Goal: Task Accomplishment & Management: Manage account settings

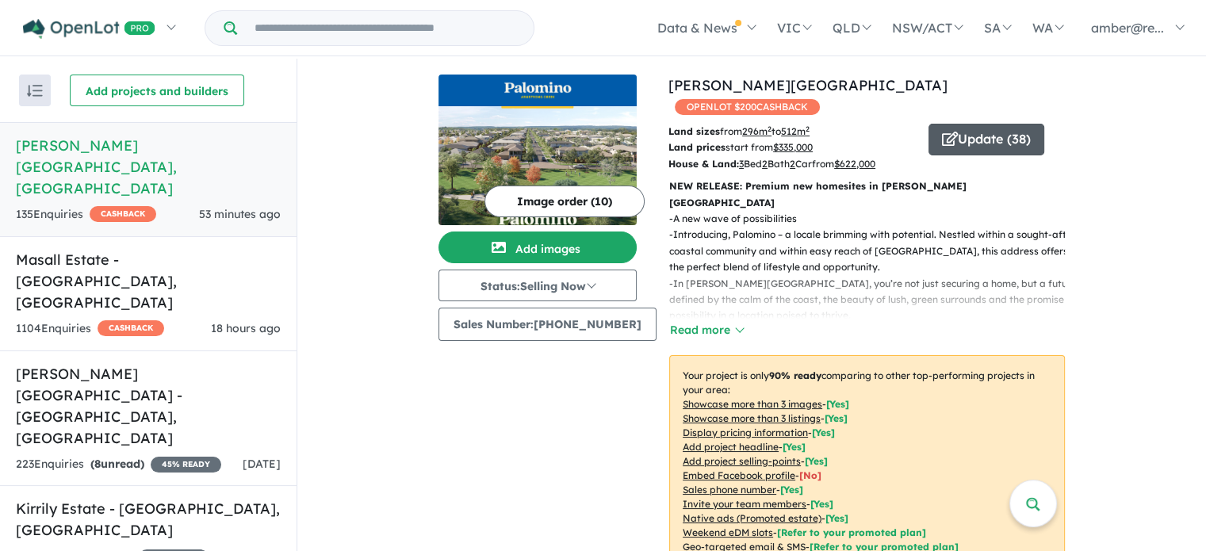
click at [977, 124] on button "Update ( 38 )" at bounding box center [987, 140] width 116 height 32
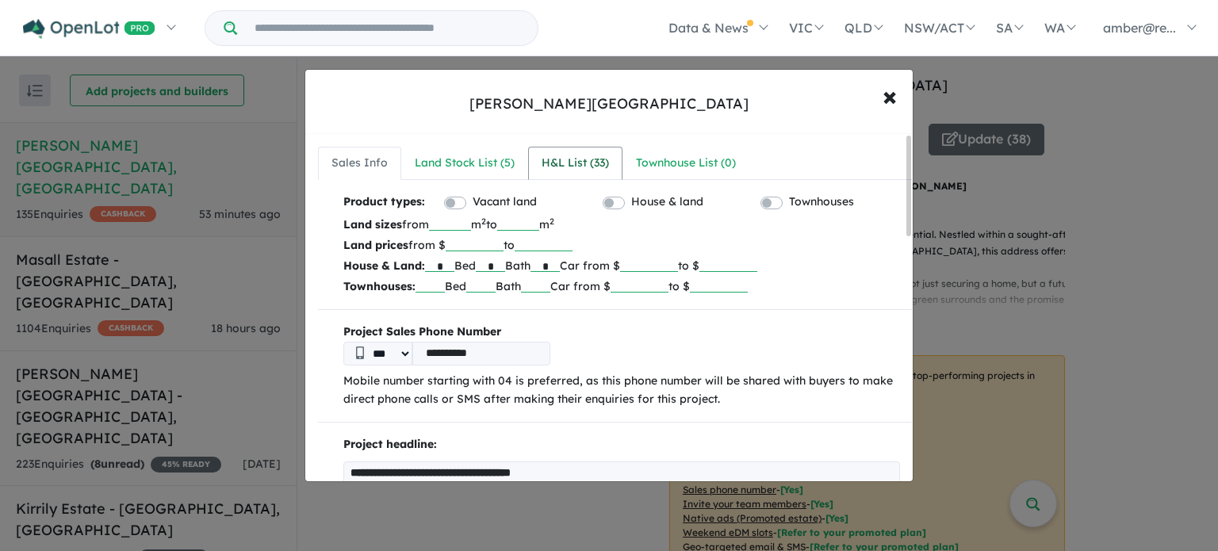
click at [587, 170] on div "H&L List ( 33 )" at bounding box center [575, 163] width 67 height 19
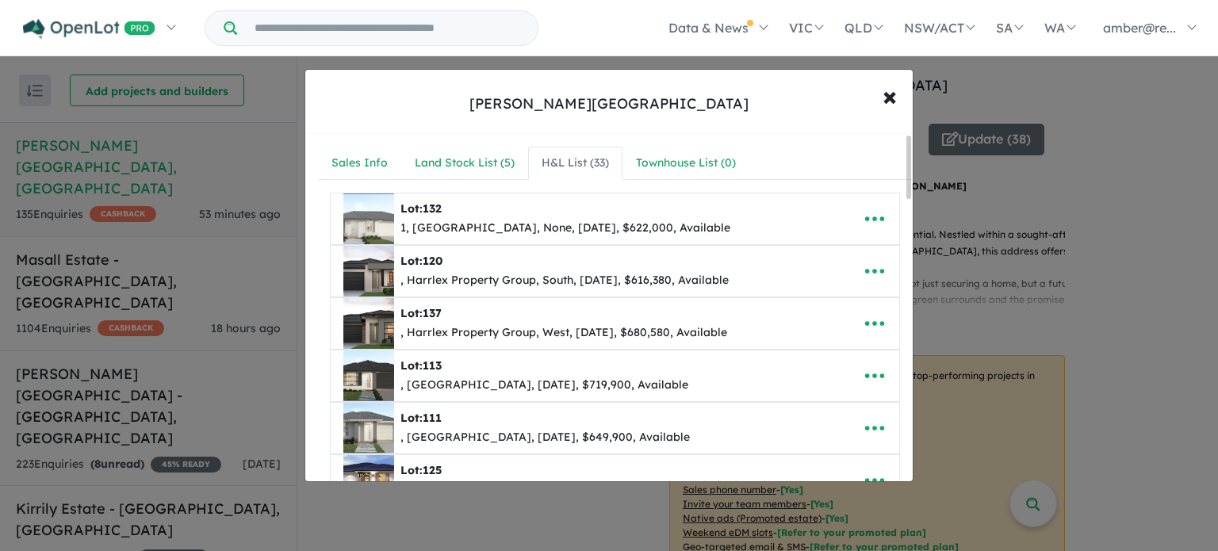
scroll to position [79, 0]
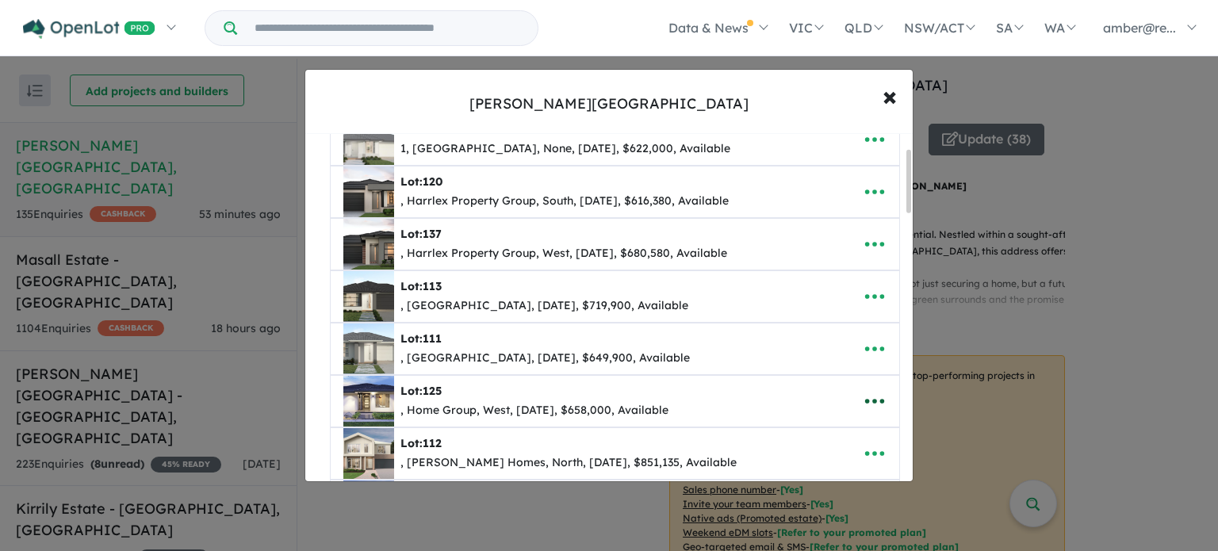
click at [876, 399] on icon "button" at bounding box center [874, 401] width 19 height 5
click at [841, 328] on link "Remove" at bounding box center [839, 327] width 117 height 36
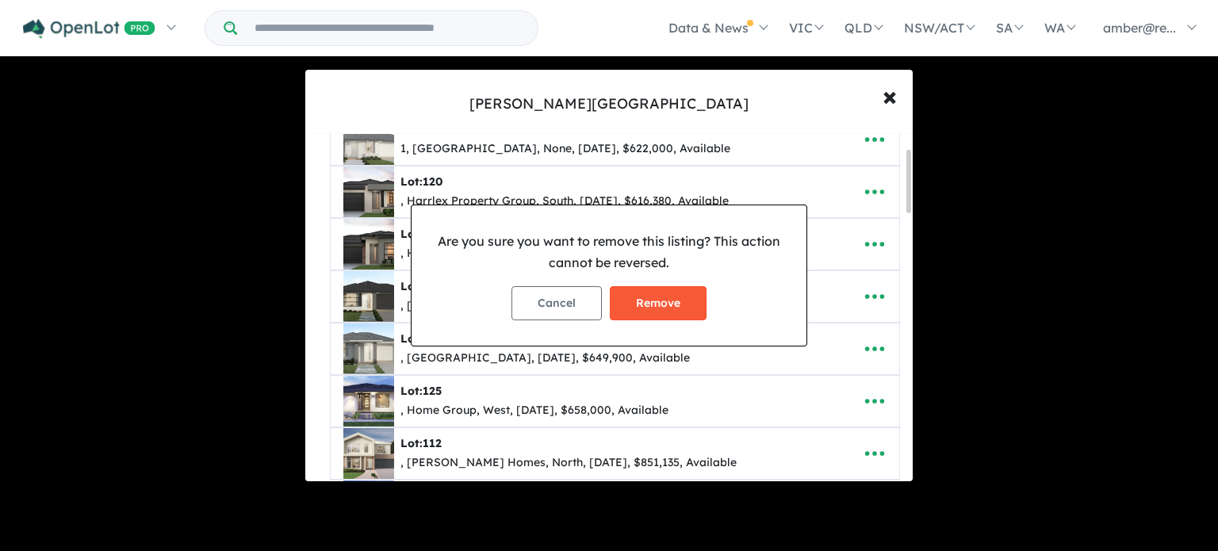
click at [647, 307] on button "Remove" at bounding box center [658, 303] width 97 height 34
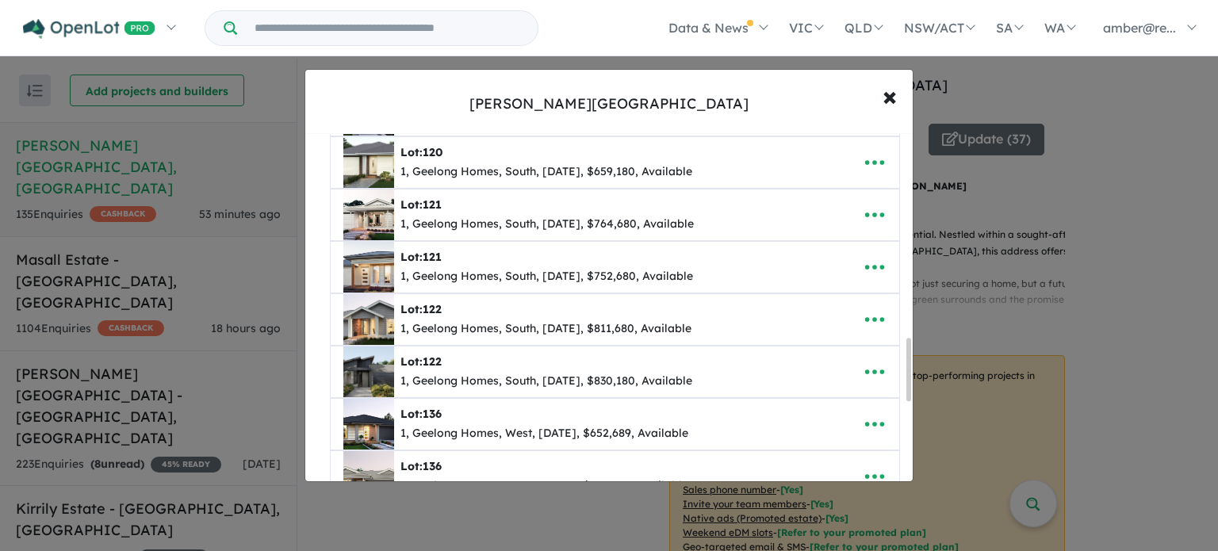
scroll to position [1190, 0]
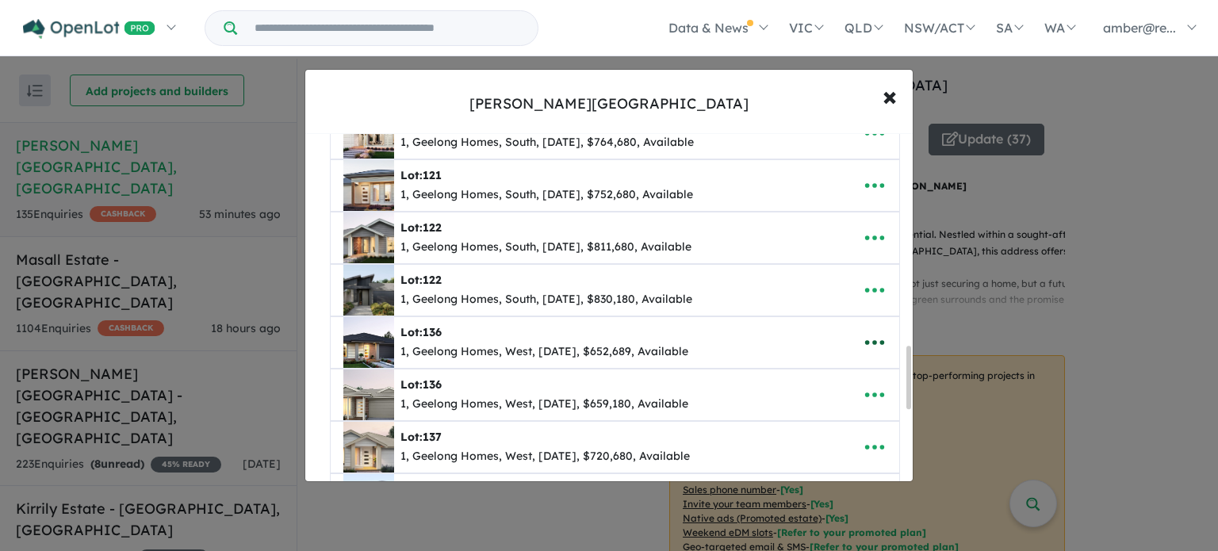
click at [869, 340] on icon "button" at bounding box center [874, 342] width 19 height 5
click at [849, 401] on link "Remove" at bounding box center [839, 419] width 117 height 36
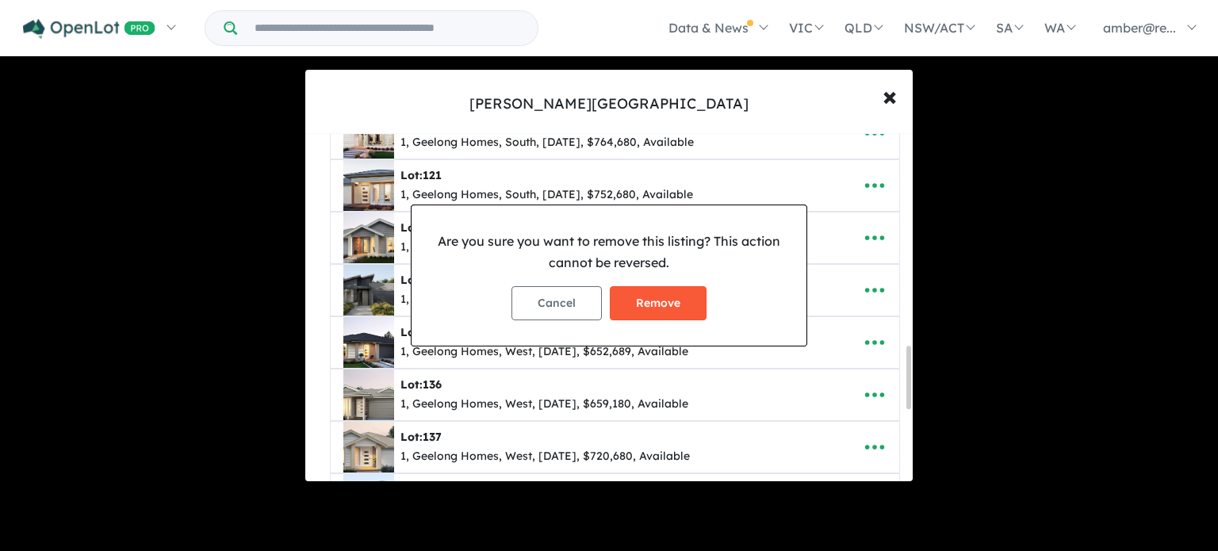
click at [684, 301] on button "Remove" at bounding box center [658, 303] width 97 height 34
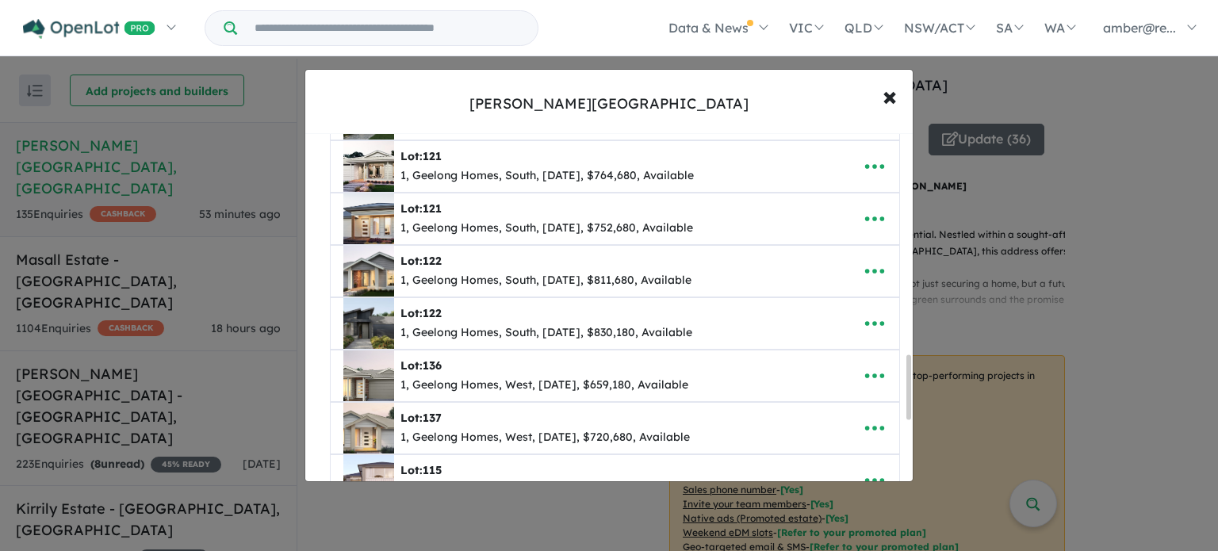
scroll to position [1110, 0]
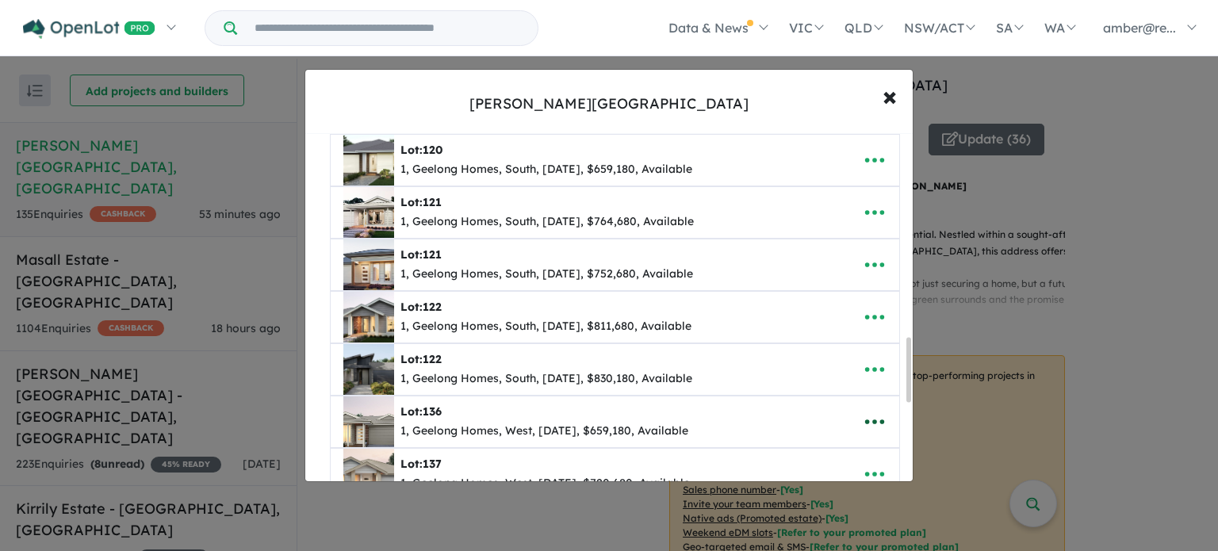
click at [869, 420] on icon "button" at bounding box center [874, 422] width 19 height 5
click at [838, 481] on link "Remove" at bounding box center [839, 499] width 117 height 36
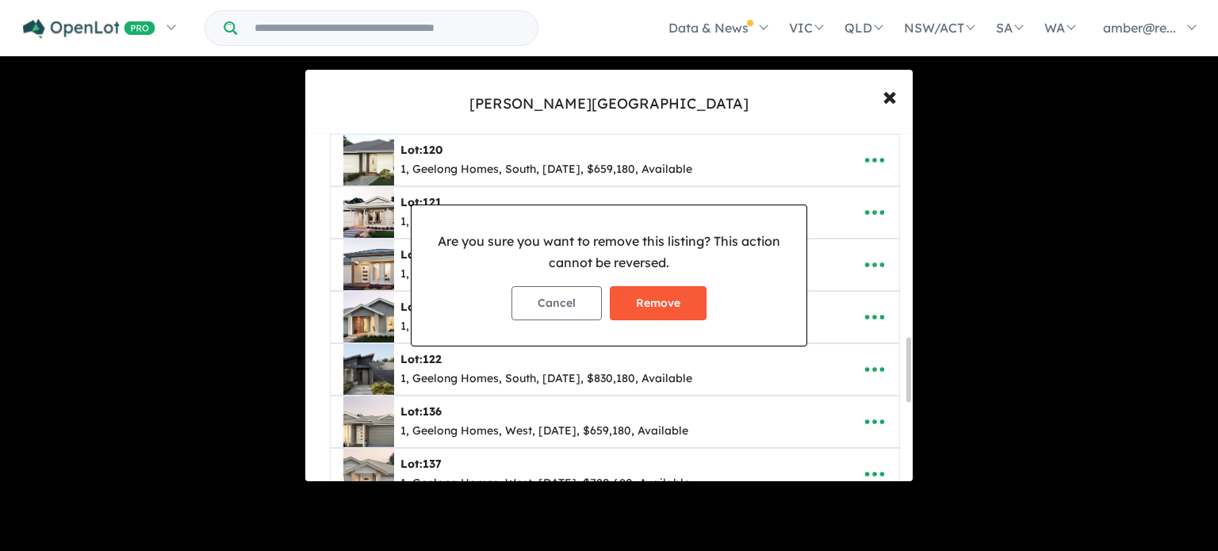
click at [674, 312] on button "Remove" at bounding box center [658, 303] width 97 height 34
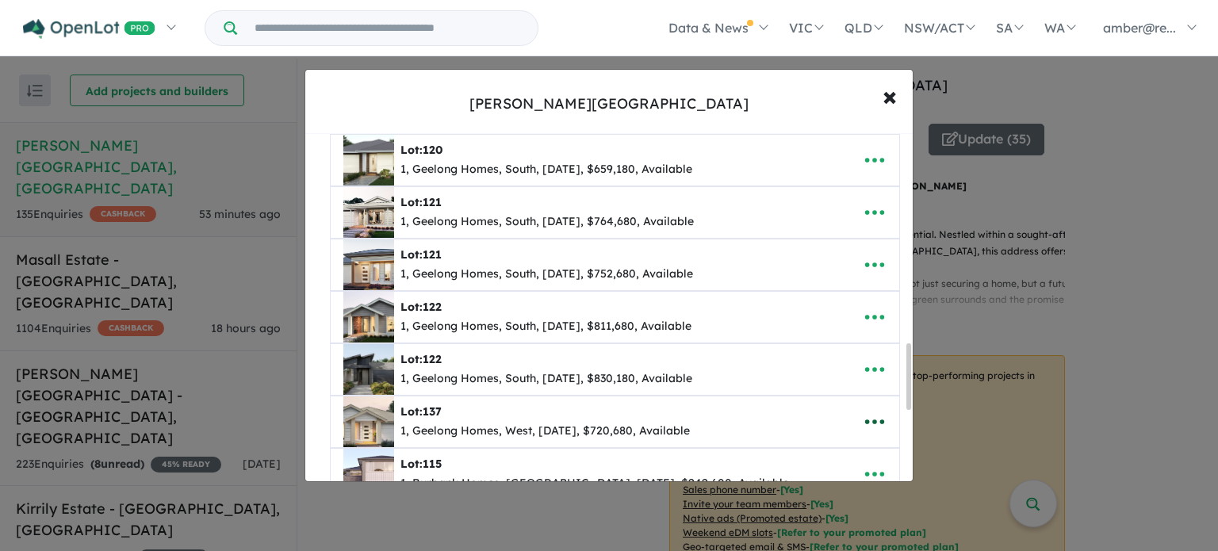
click at [872, 410] on icon "button" at bounding box center [875, 422] width 24 height 24
click at [842, 481] on link "Remove" at bounding box center [839, 499] width 117 height 36
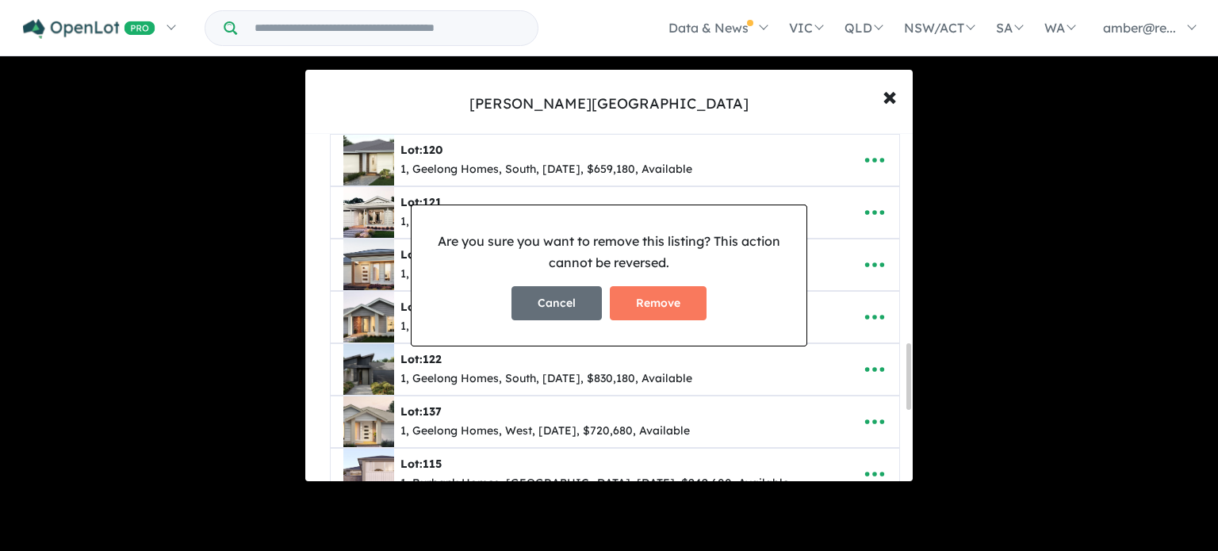
click at [536, 312] on button "Cancel" at bounding box center [557, 303] width 90 height 34
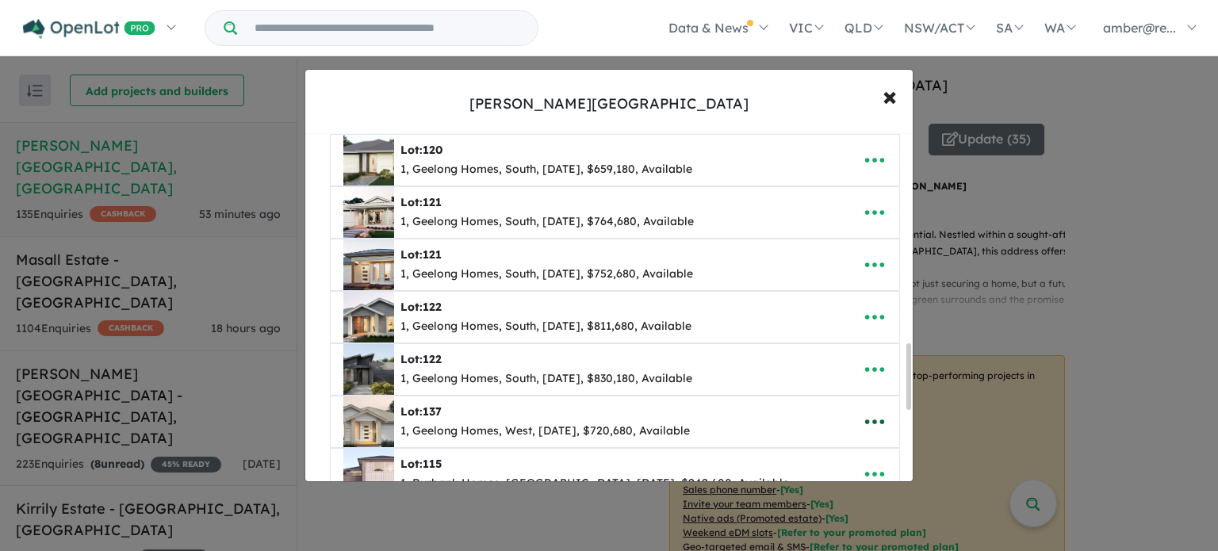
click at [869, 410] on icon "button" at bounding box center [875, 422] width 24 height 24
click at [841, 481] on link "Remove" at bounding box center [839, 499] width 117 height 36
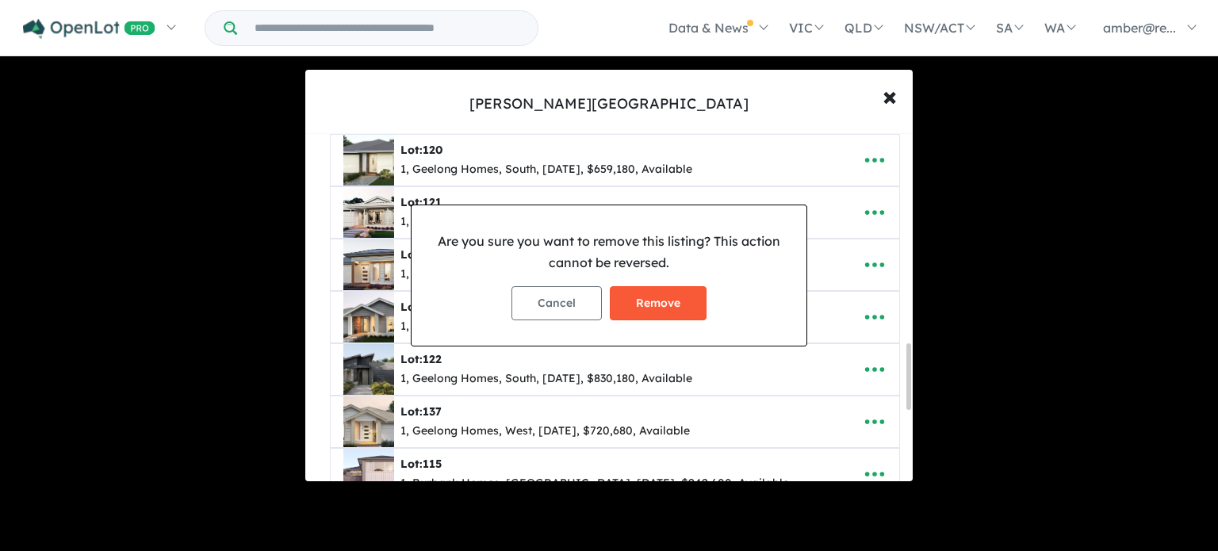
click at [681, 302] on button "Remove" at bounding box center [658, 303] width 97 height 34
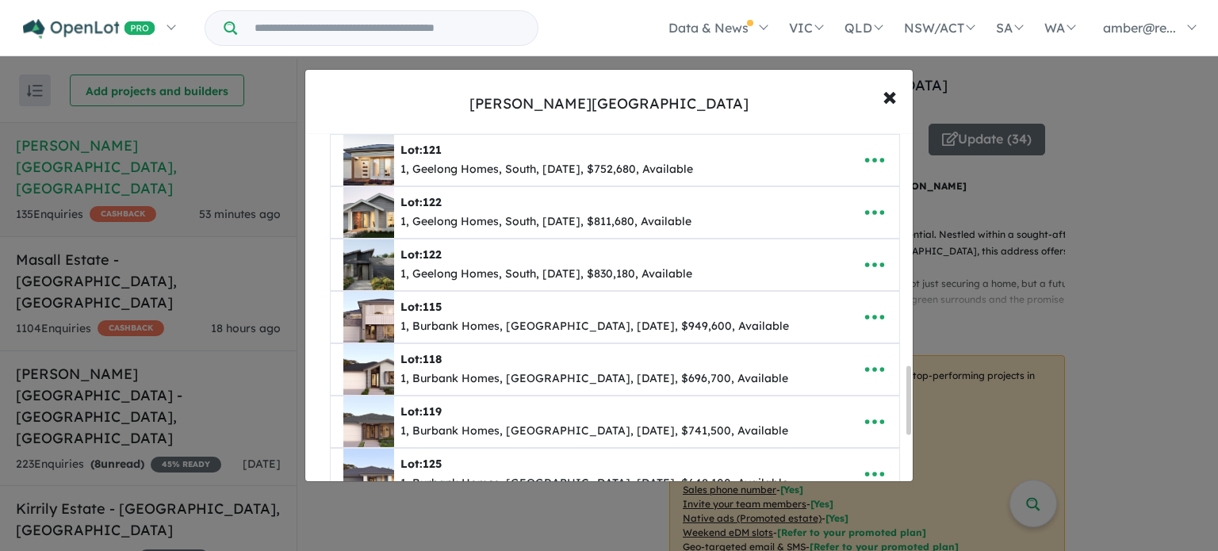
scroll to position [1215, 0]
click at [865, 462] on icon "button" at bounding box center [875, 474] width 24 height 24
click at [857, 533] on link "Remove" at bounding box center [839, 551] width 117 height 36
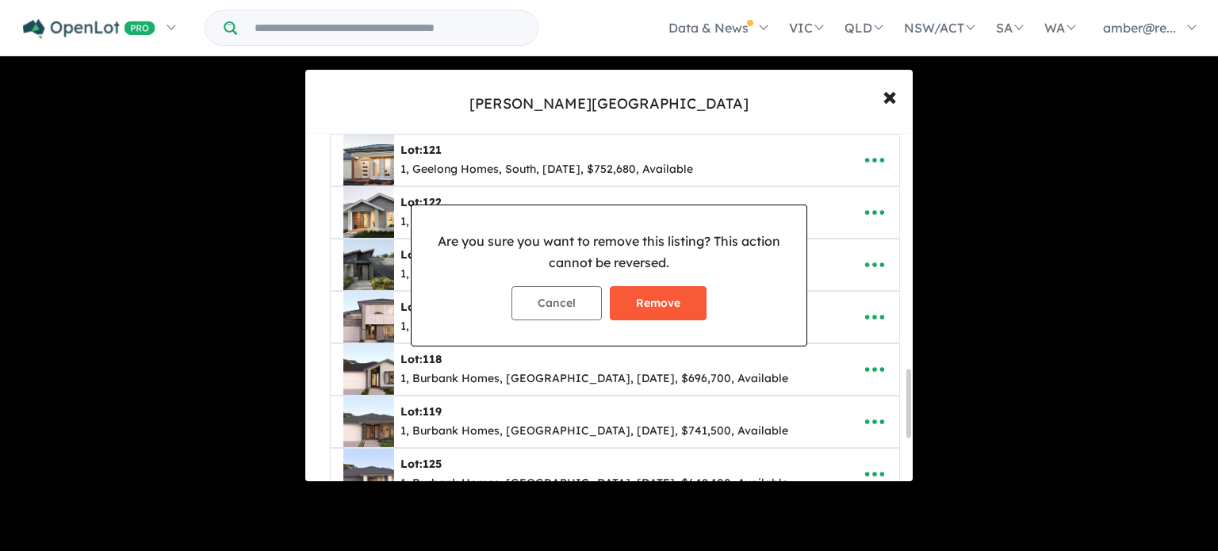
click at [669, 307] on button "Remove" at bounding box center [658, 303] width 97 height 34
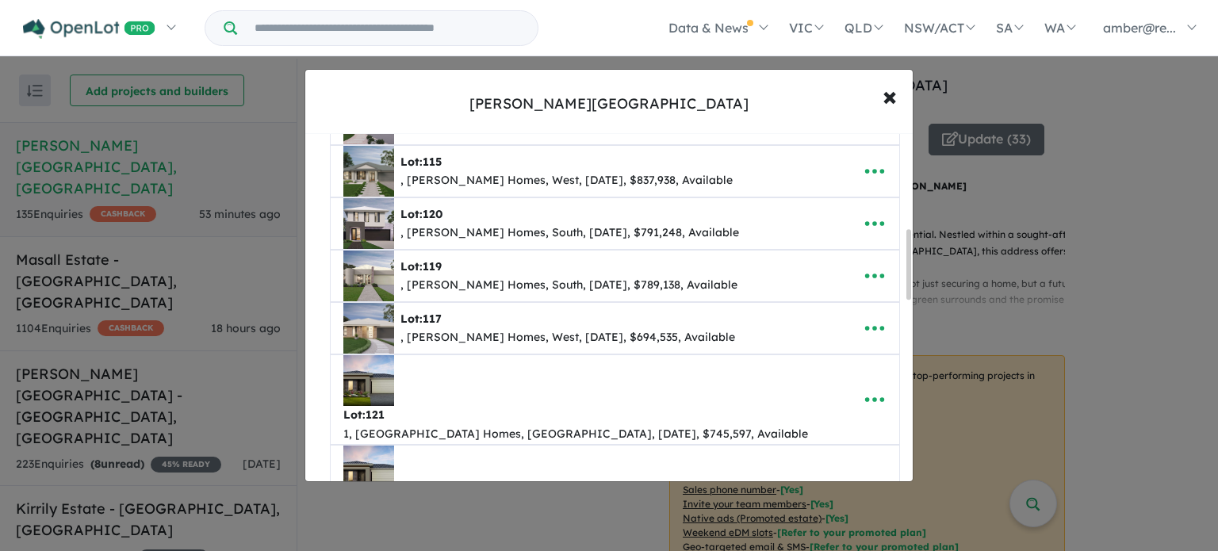
scroll to position [555, 0]
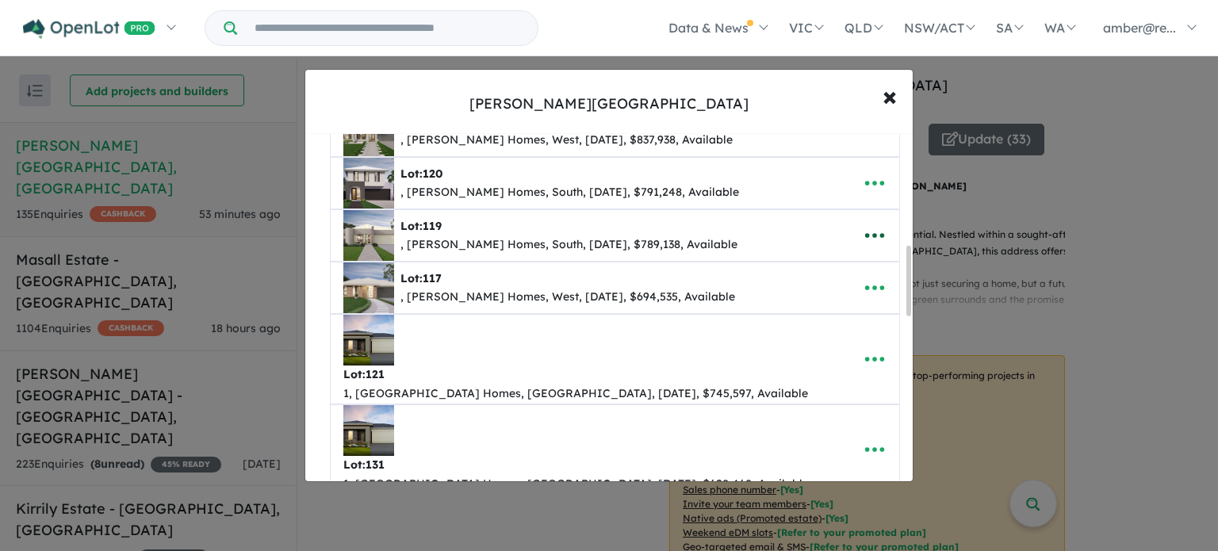
click at [868, 227] on icon "button" at bounding box center [875, 236] width 24 height 24
click at [844, 308] on link "Remove" at bounding box center [839, 312] width 117 height 36
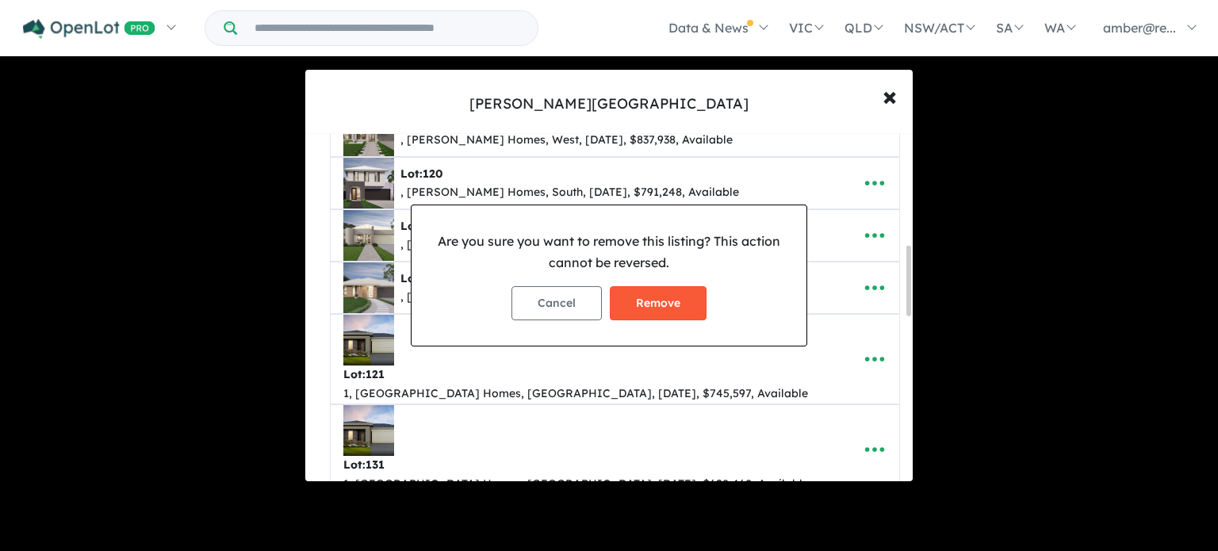
click at [661, 302] on button "Remove" at bounding box center [658, 303] width 97 height 34
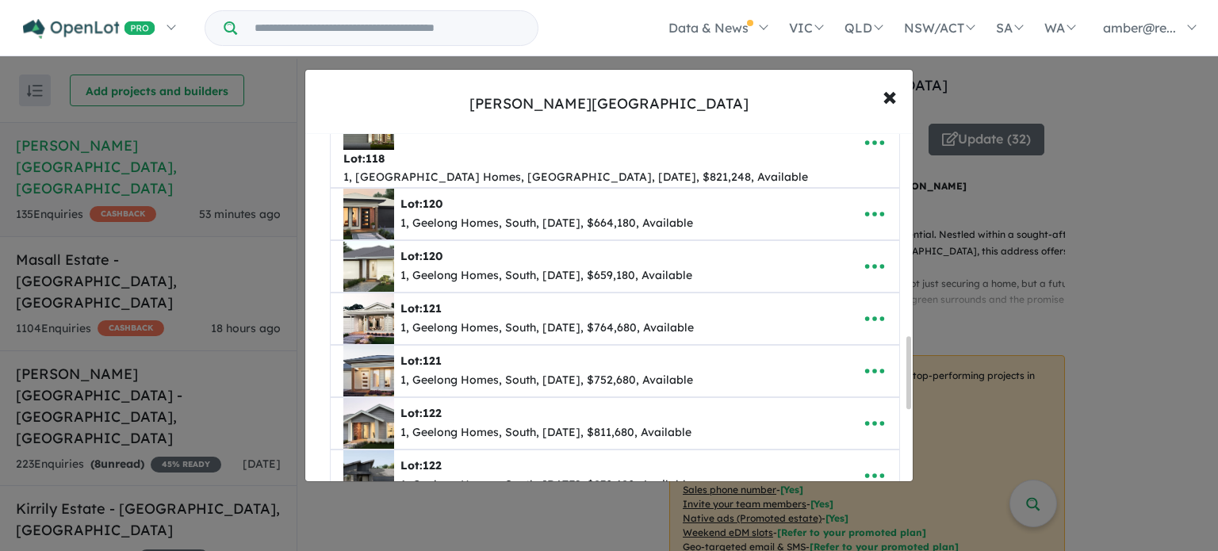
scroll to position [1031, 0]
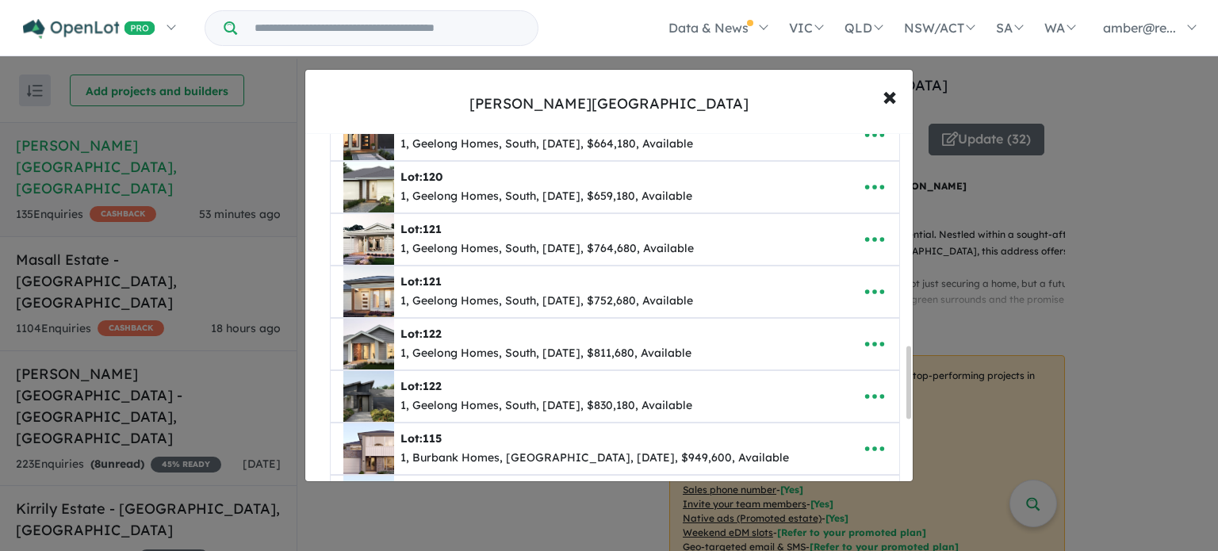
click at [865, 542] on icon "button" at bounding box center [875, 554] width 24 height 24
click at [840, 462] on link "Remove" at bounding box center [839, 480] width 117 height 36
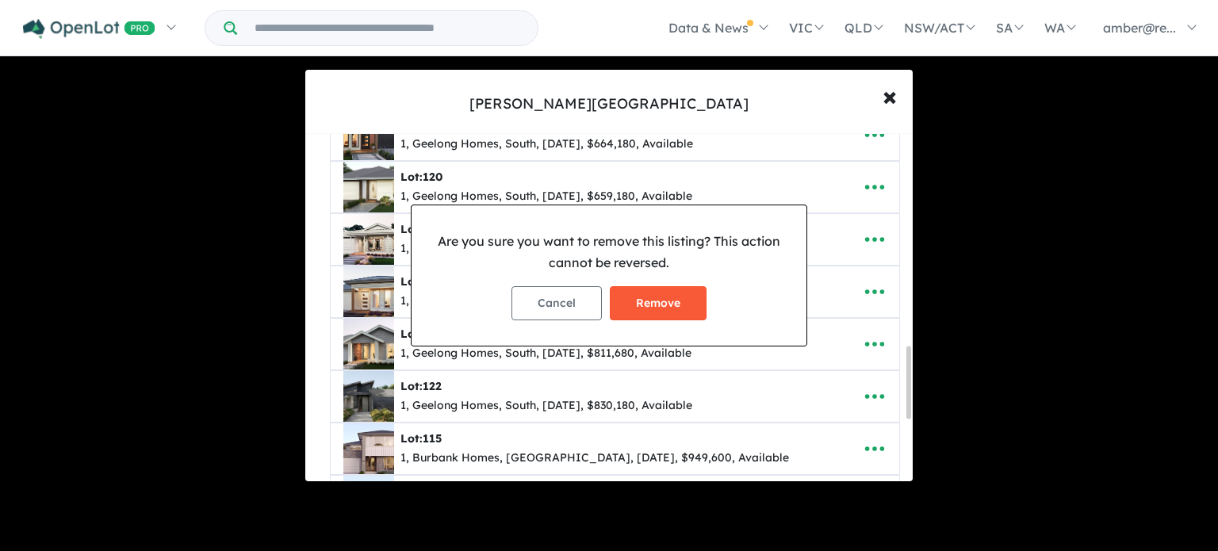
click at [638, 305] on button "Remove" at bounding box center [658, 303] width 97 height 34
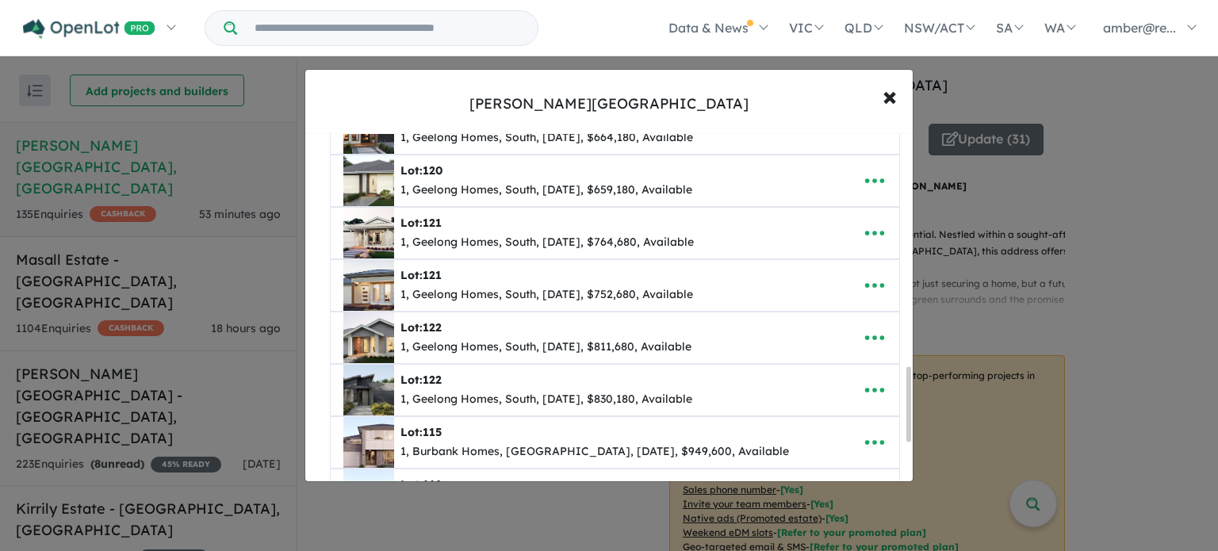
scroll to position [1110, 0]
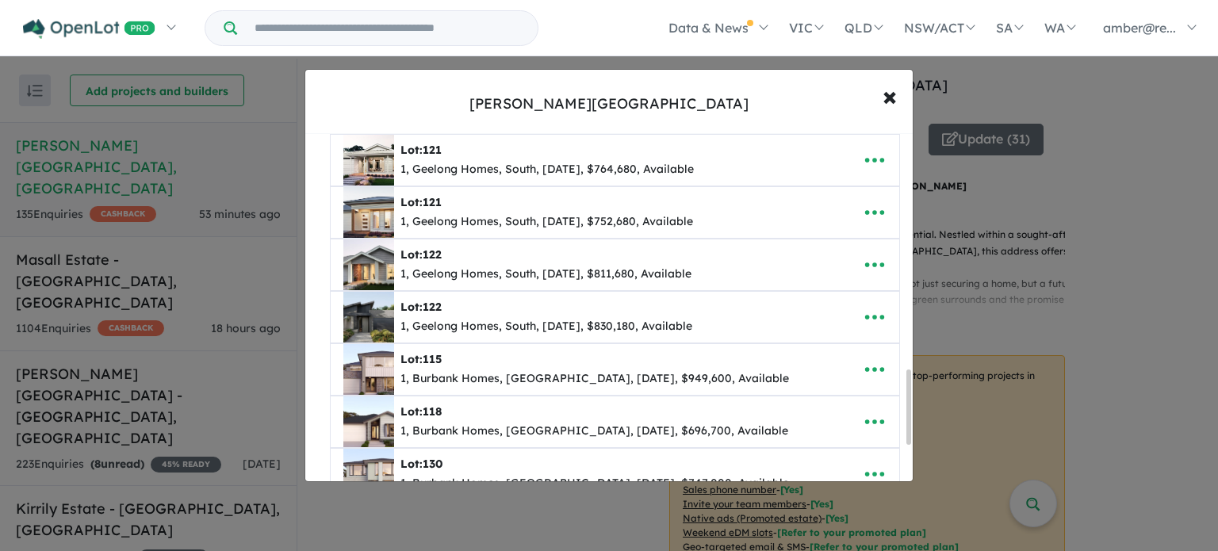
click at [847, 487] on link "Remove" at bounding box center [839, 505] width 117 height 36
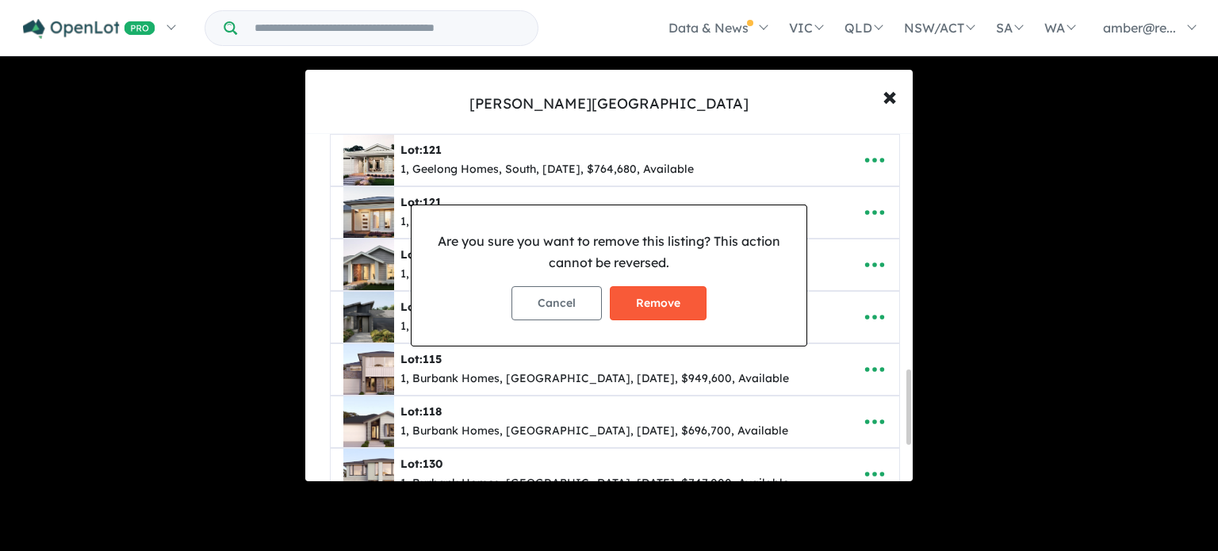
click at [684, 304] on button "Remove" at bounding box center [658, 303] width 97 height 34
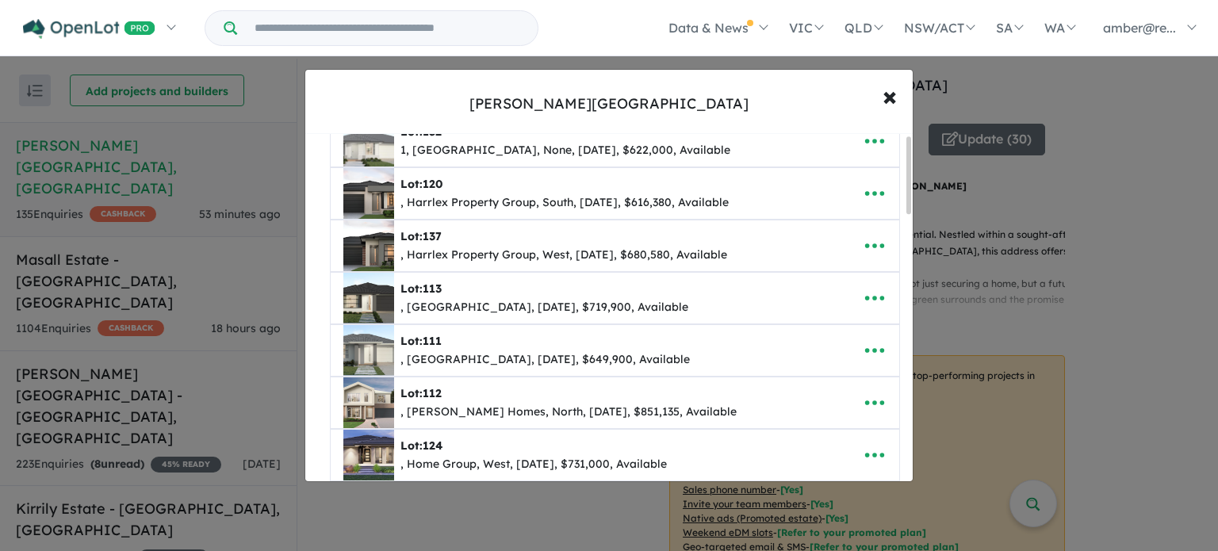
scroll to position [0, 0]
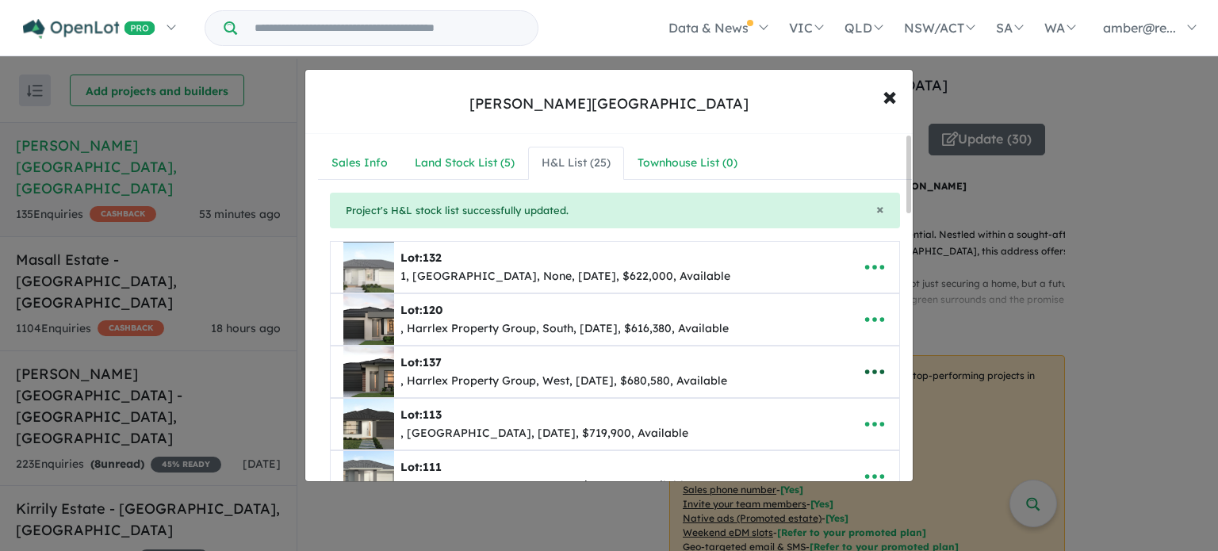
click at [881, 366] on icon "button" at bounding box center [875, 372] width 24 height 24
click at [836, 297] on link "Remove" at bounding box center [839, 298] width 117 height 36
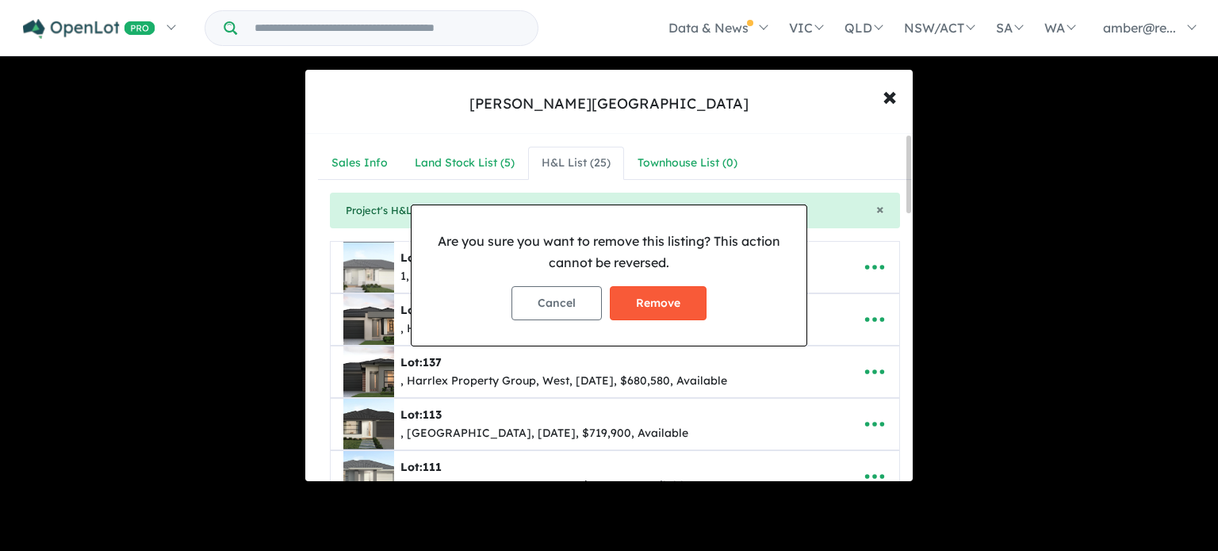
click at [652, 293] on button "Remove" at bounding box center [658, 303] width 97 height 34
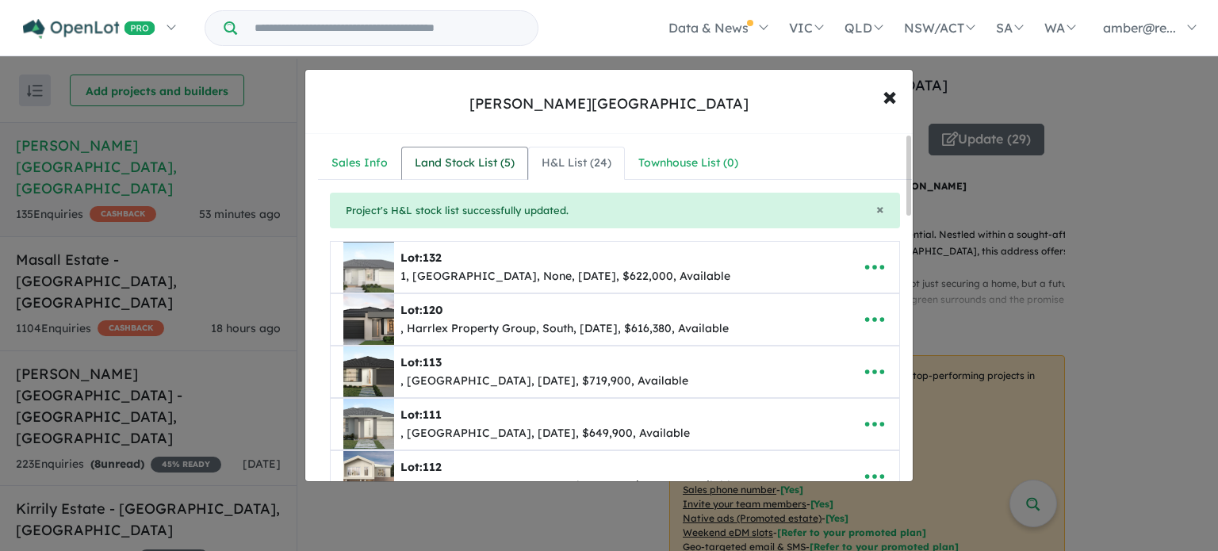
click at [476, 164] on div "Land Stock List ( 5 )" at bounding box center [465, 163] width 100 height 19
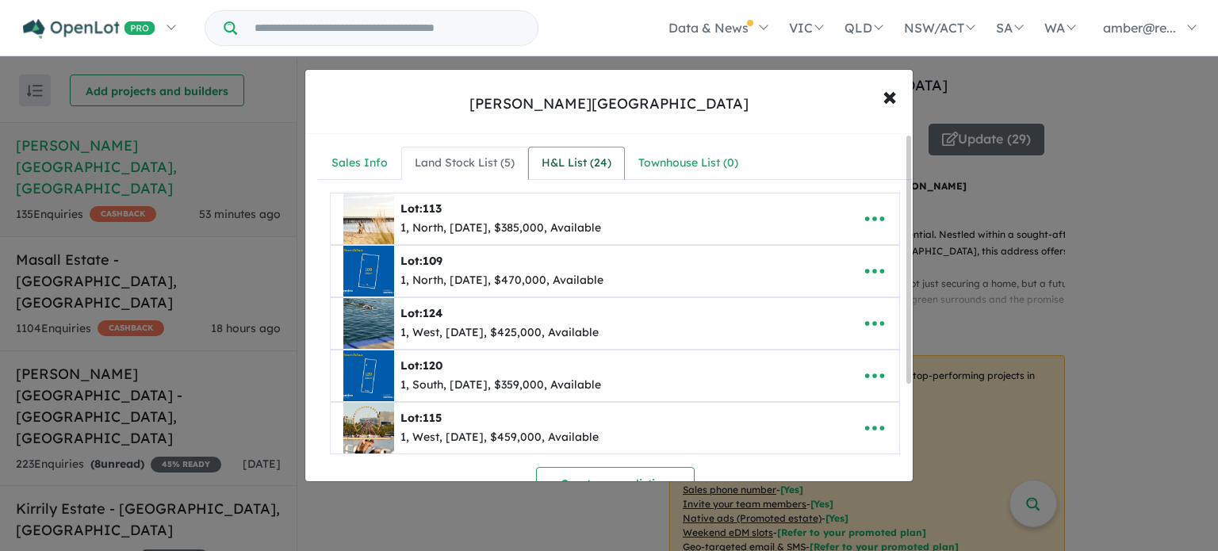
click at [589, 156] on div "H&L List ( 24 )" at bounding box center [577, 163] width 70 height 19
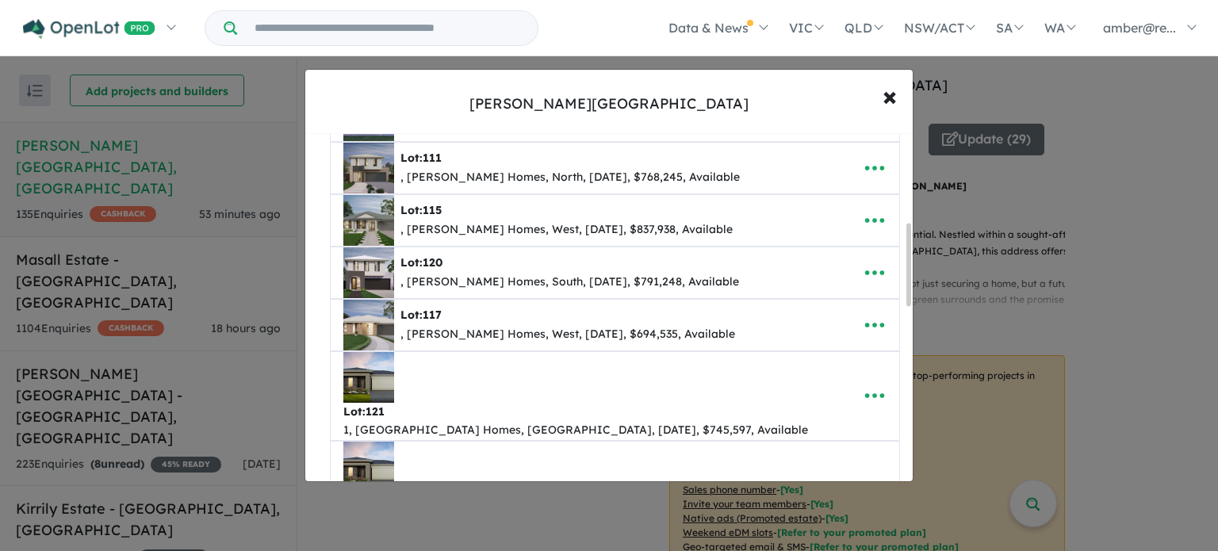
scroll to position [476, 0]
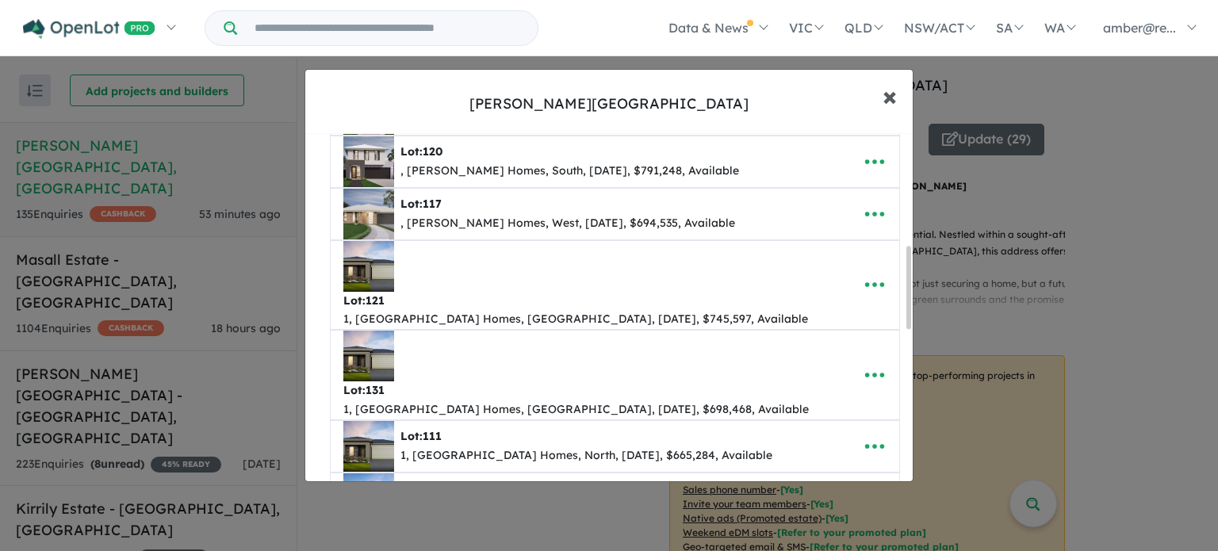
click at [885, 96] on span "×" at bounding box center [890, 96] width 14 height 34
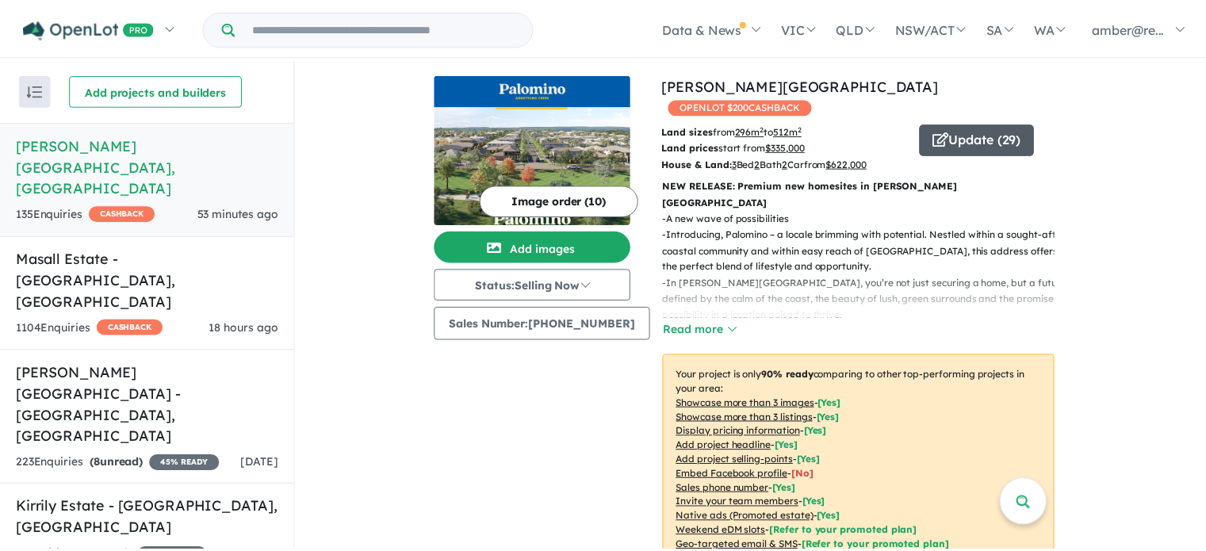
scroll to position [0, 0]
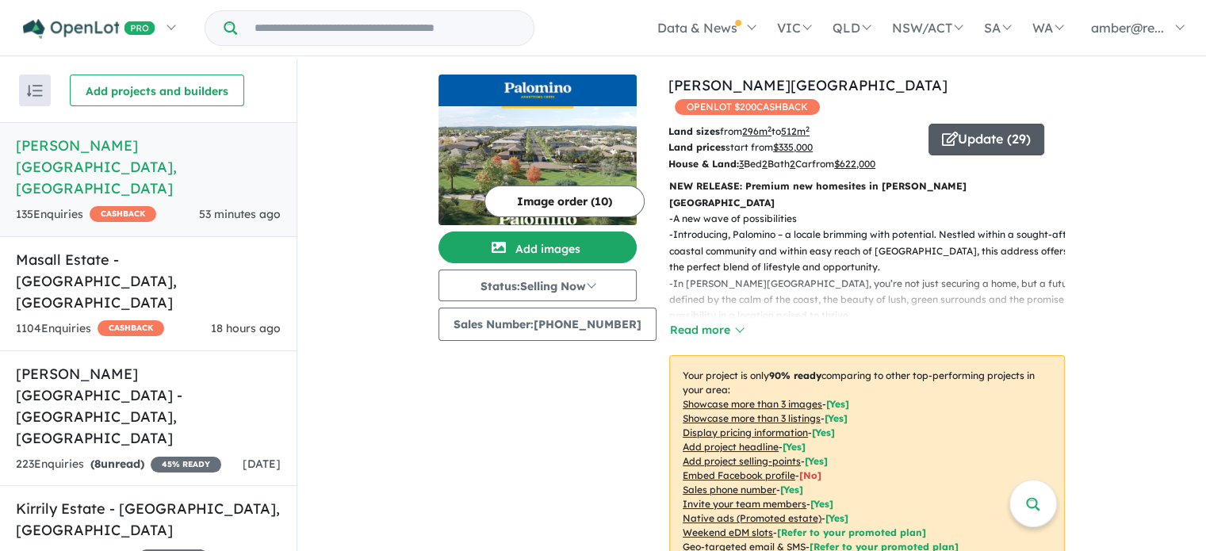
click at [980, 124] on button "Update ( 29 )" at bounding box center [987, 140] width 116 height 32
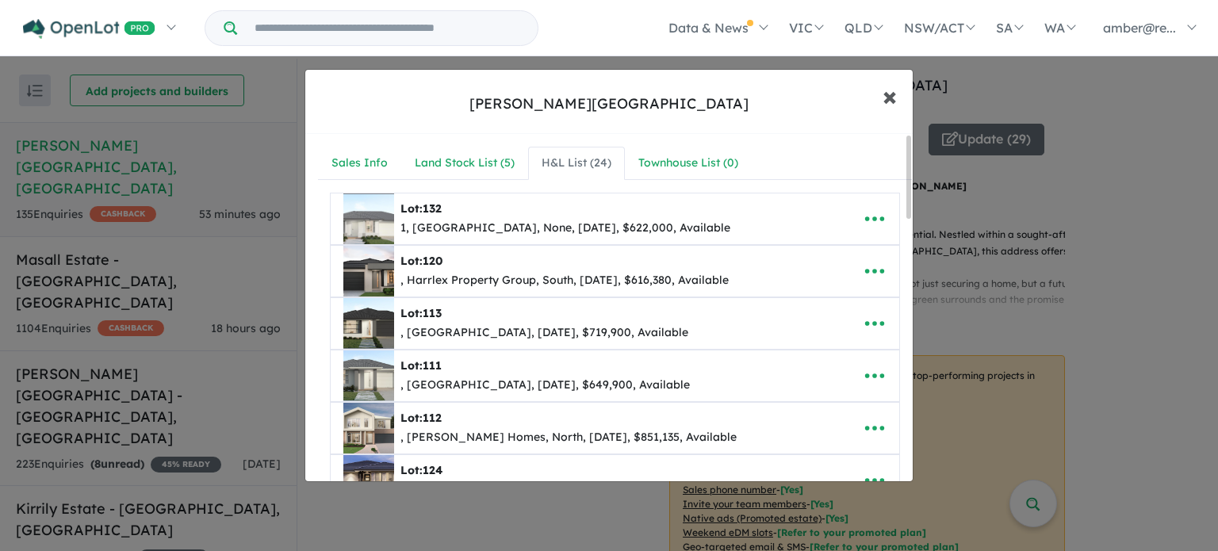
click at [884, 94] on span "×" at bounding box center [890, 96] width 14 height 34
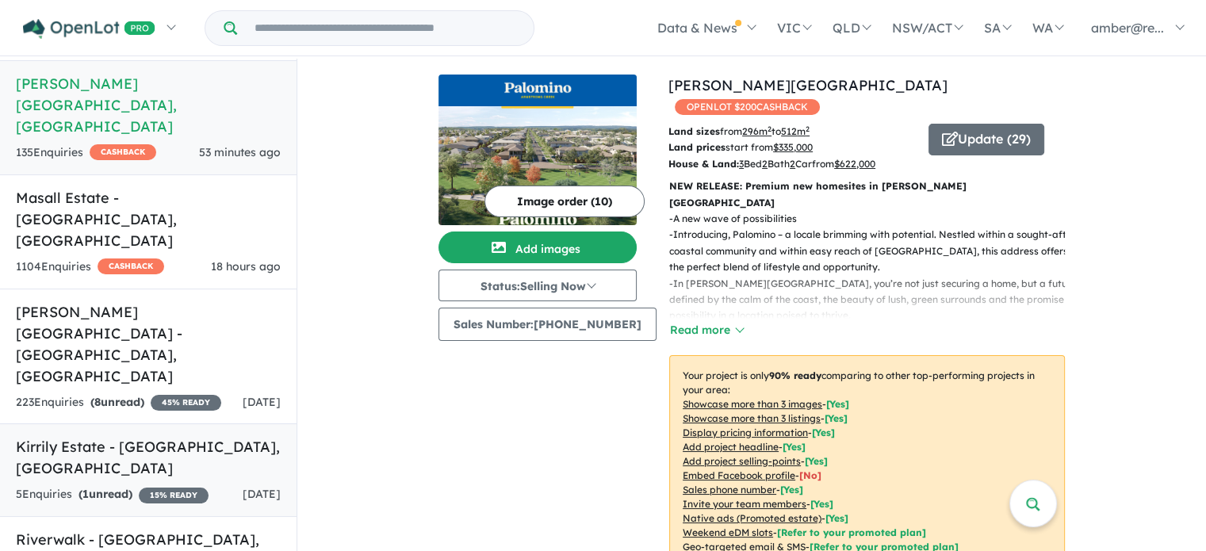
scroll to position [79, 0]
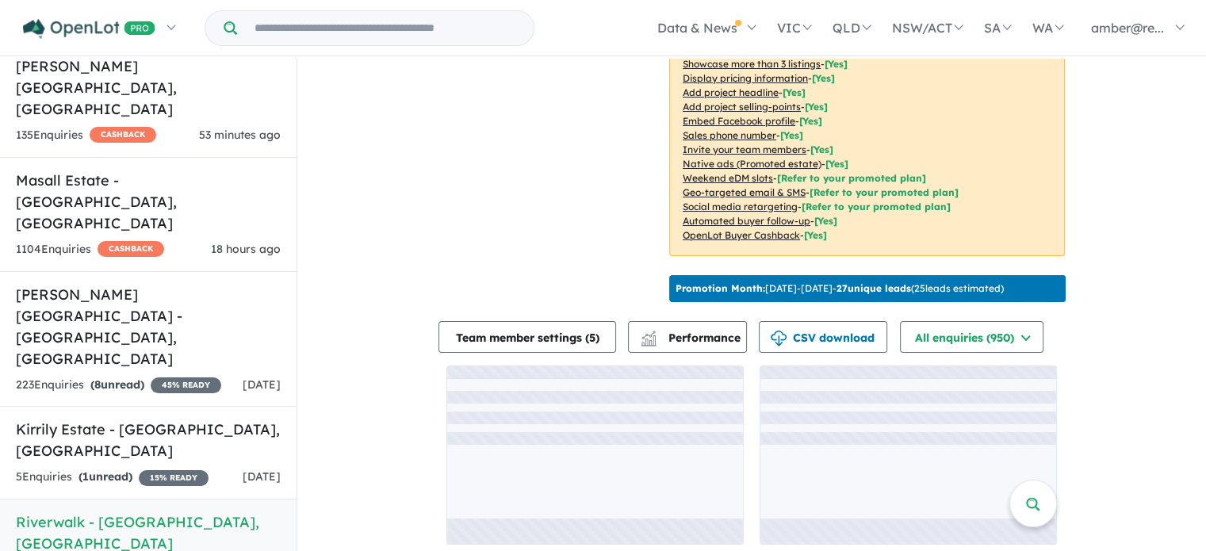
scroll to position [338, 0]
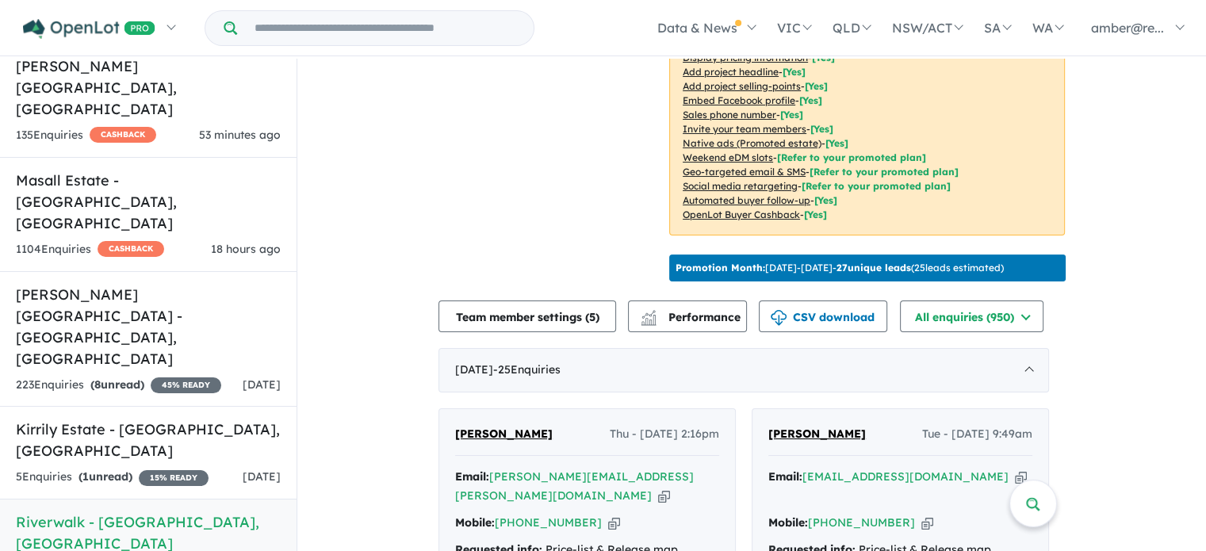
click at [577, 235] on div "Image order ( 17 ) Add images Status: Selling Now In Planning Coming Soon Selli…" at bounding box center [554, 12] width 230 height 551
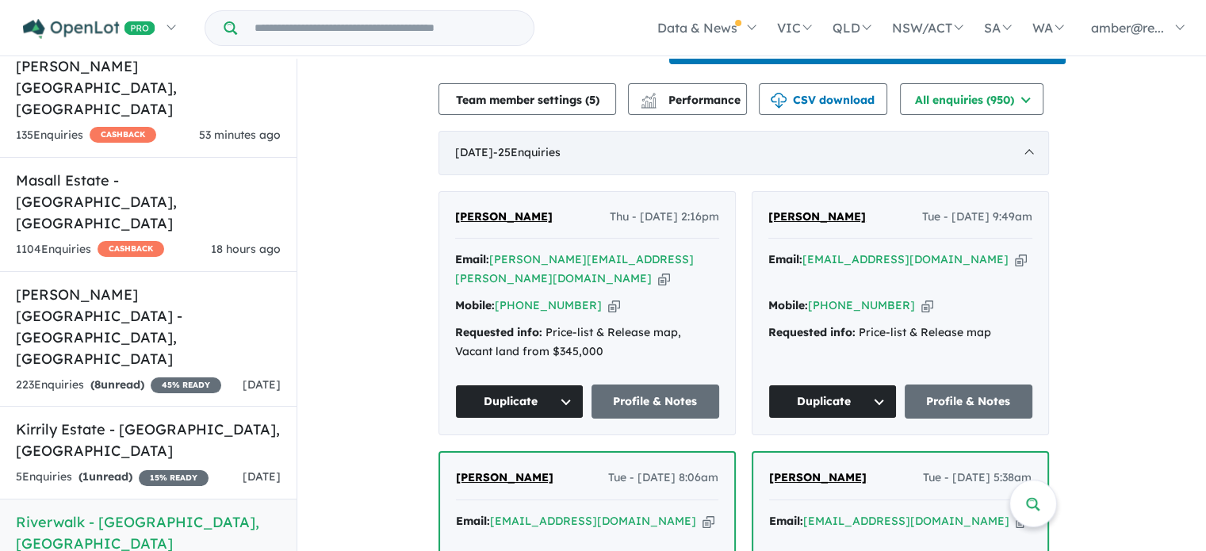
scroll to position [576, 0]
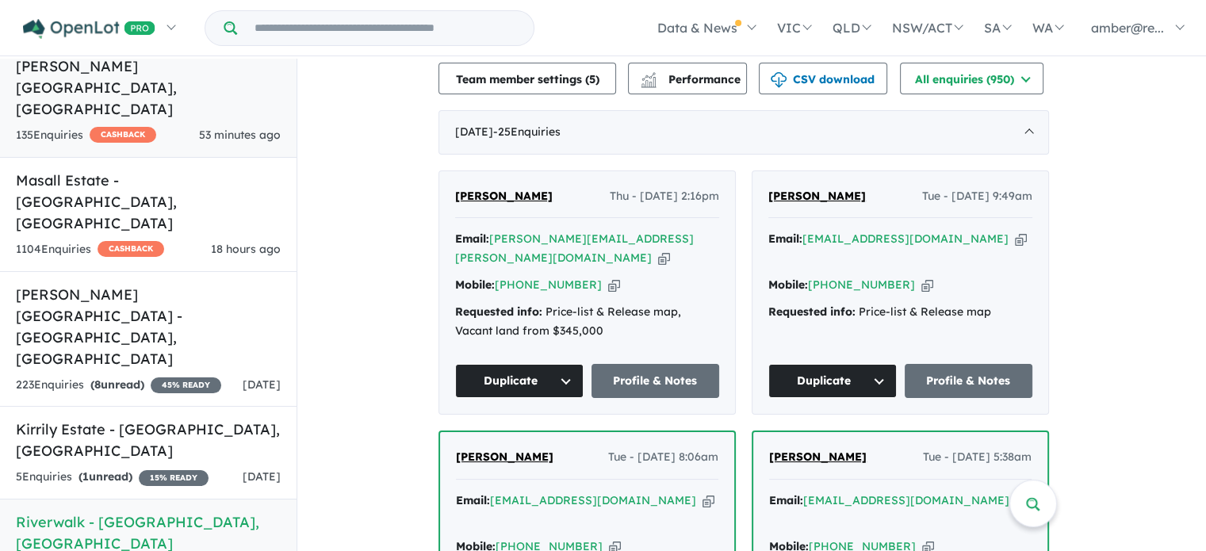
click at [231, 128] on span "53 minutes ago" at bounding box center [240, 135] width 82 height 14
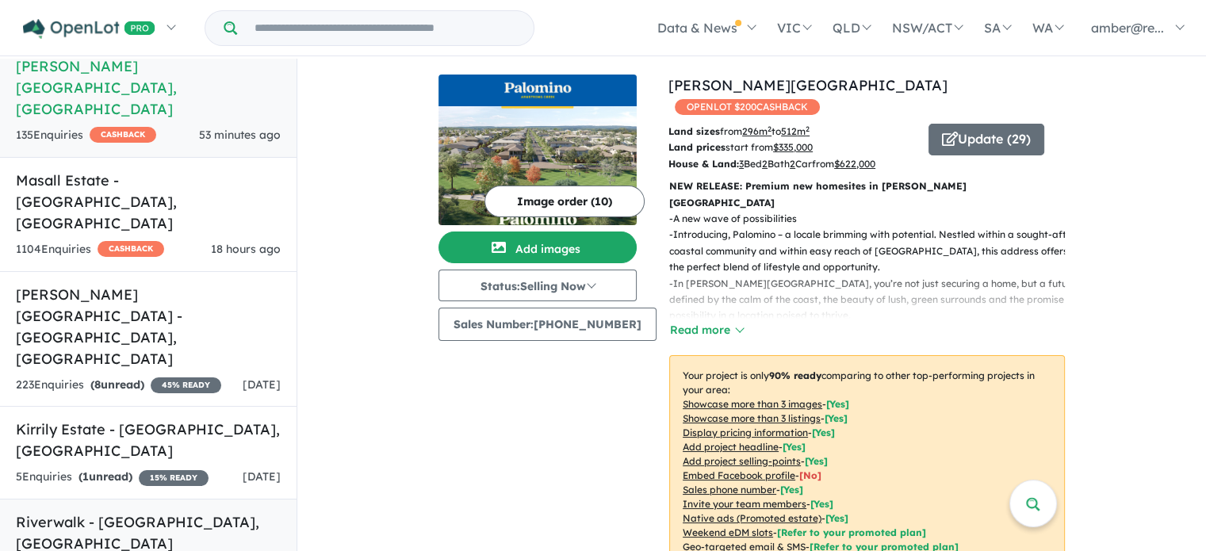
click at [244, 512] on h5 "Riverwalk - [GEOGRAPHIC_DATA] , [GEOGRAPHIC_DATA]" at bounding box center [148, 533] width 265 height 43
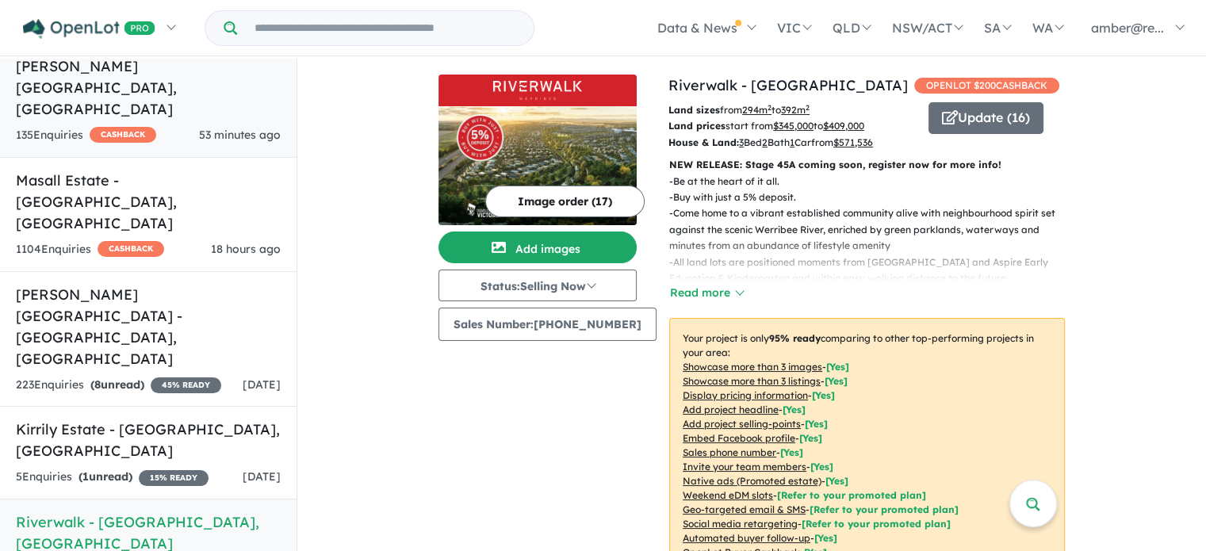
click at [244, 126] on div "53 minutes ago" at bounding box center [240, 135] width 82 height 19
